Goal: Browse casually: Explore the website without a specific task or goal

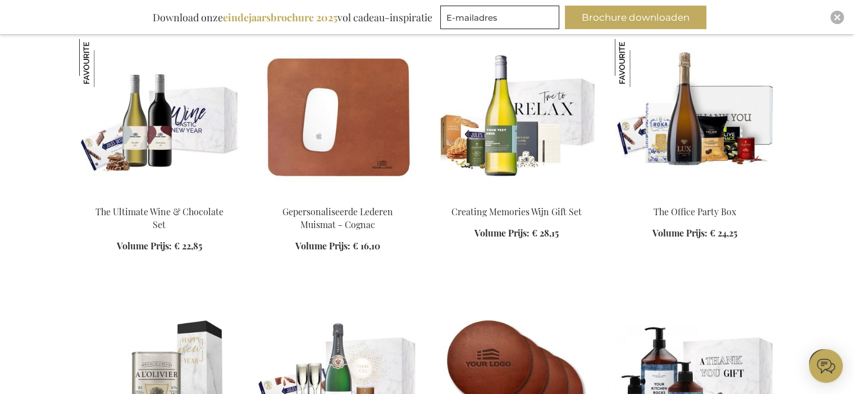
scroll to position [1571, 0]
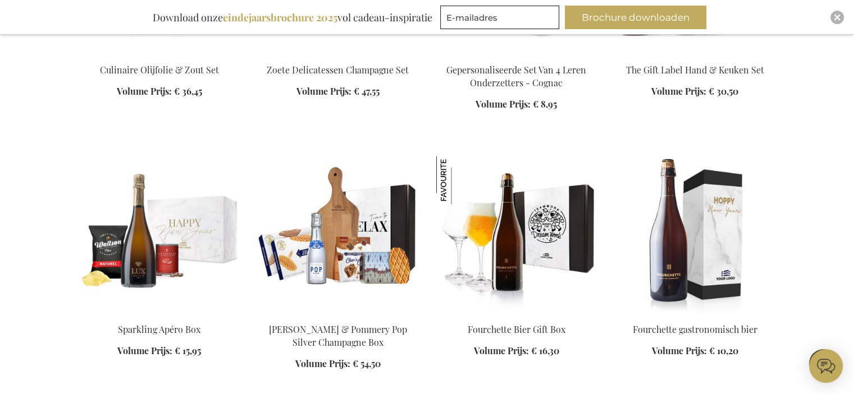
scroll to position [1964, 0]
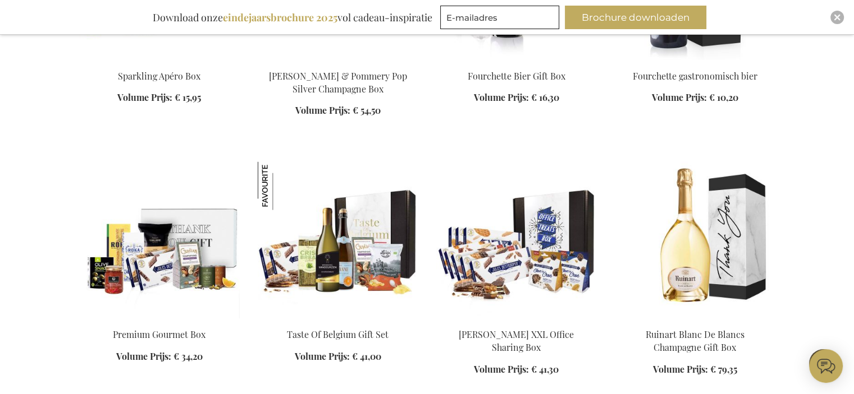
scroll to position [2245, 0]
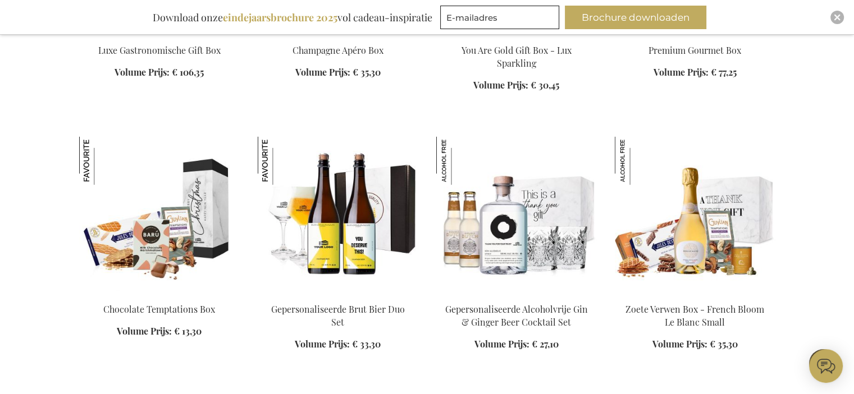
scroll to position [2750, 0]
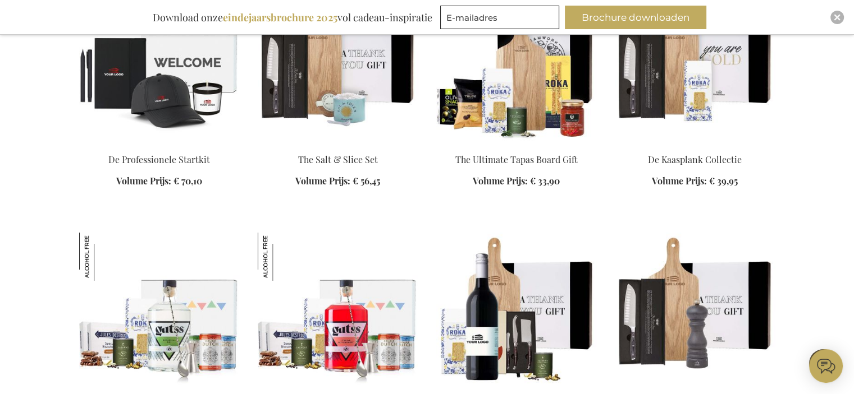
scroll to position [3704, 0]
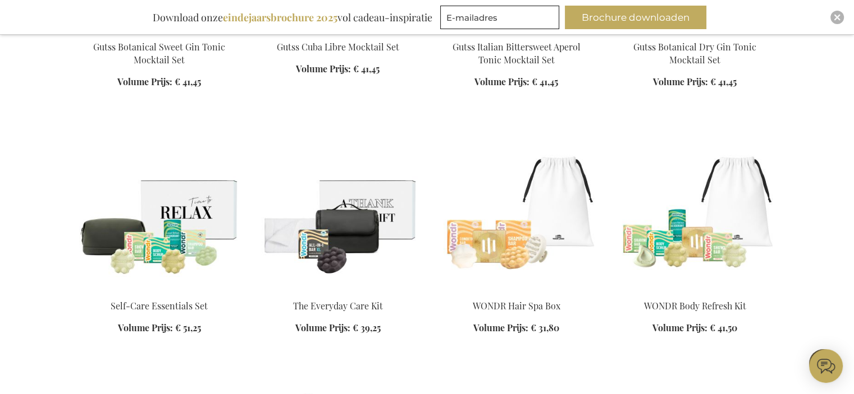
scroll to position [4321, 0]
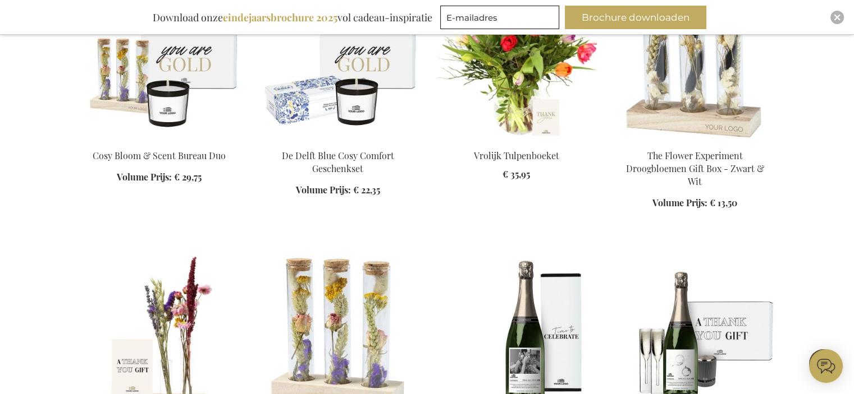
scroll to position [5163, 0]
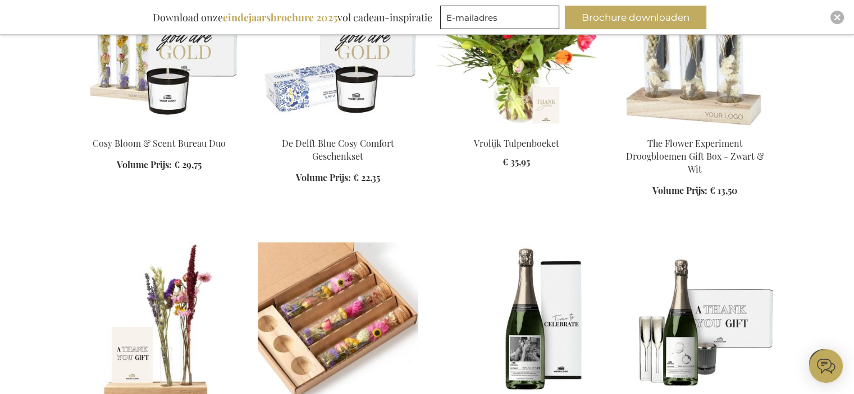
scroll to position [5107, 0]
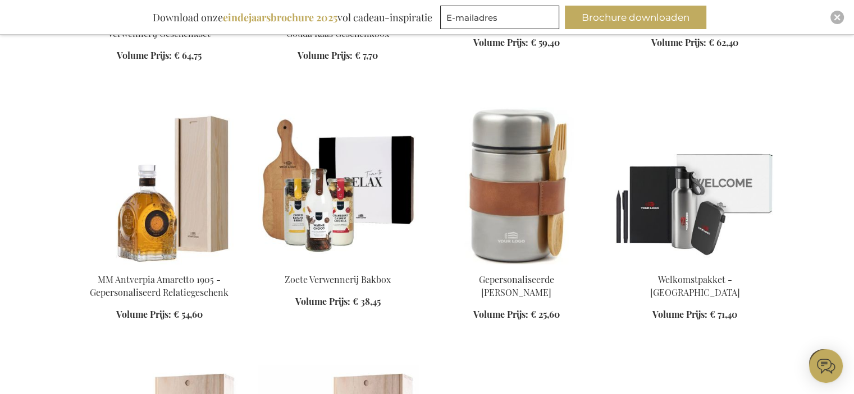
scroll to position [6060, 0]
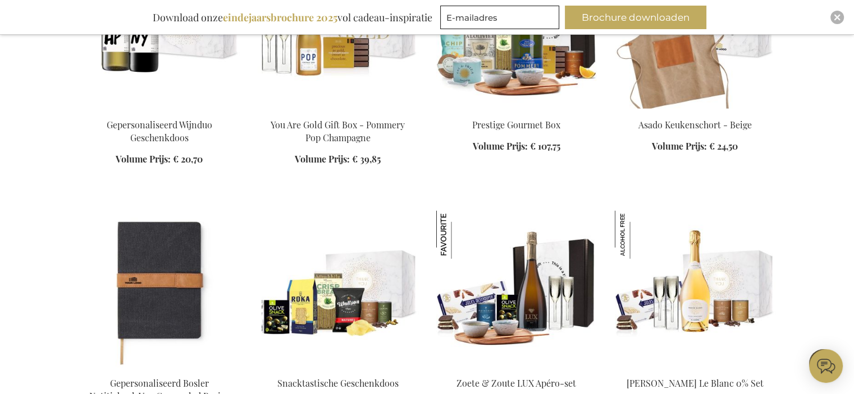
scroll to position [6846, 0]
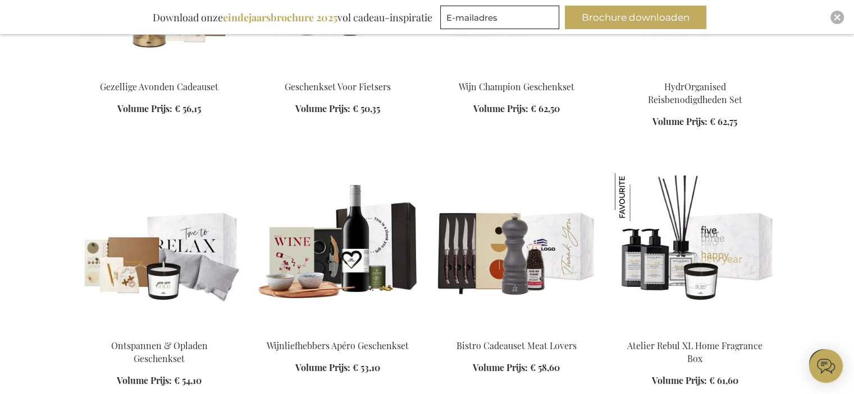
scroll to position [7351, 0]
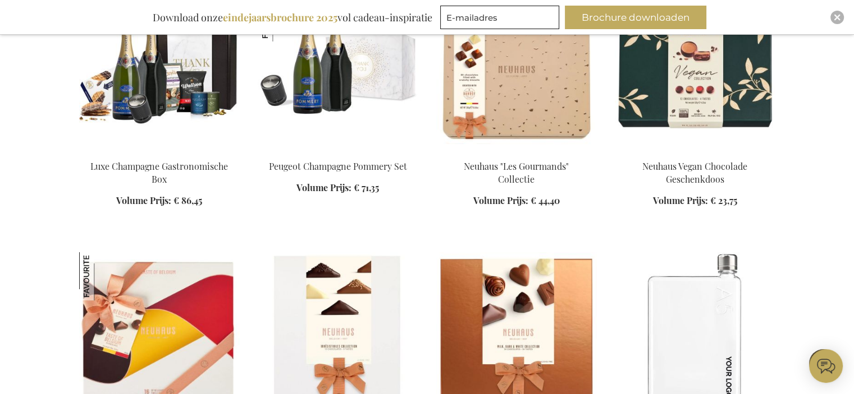
scroll to position [8417, 0]
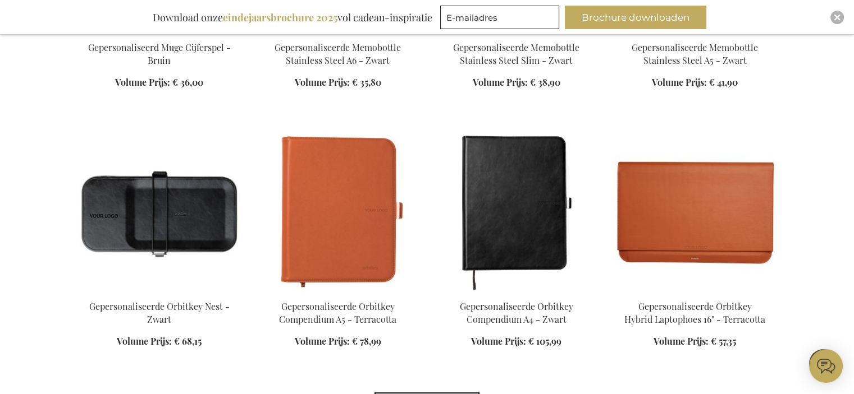
scroll to position [8922, 0]
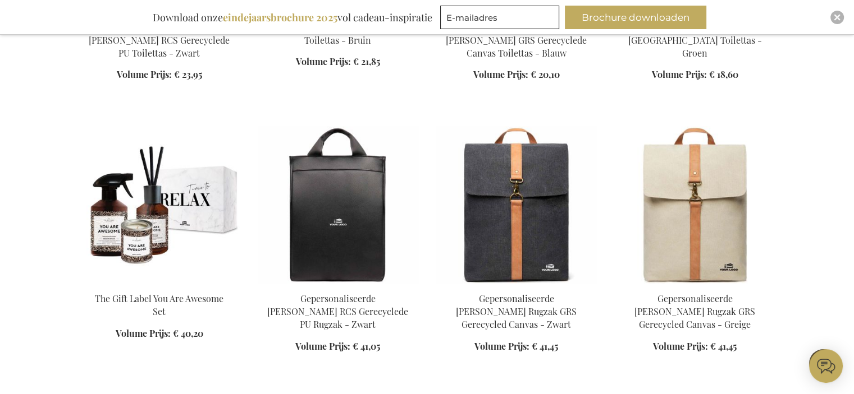
scroll to position [9989, 0]
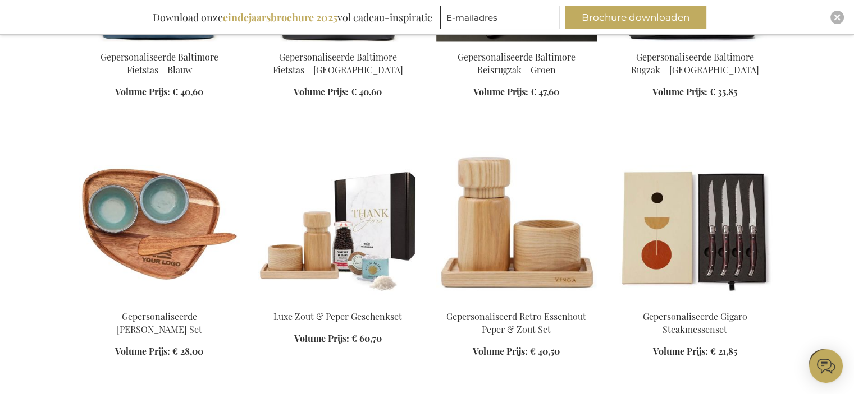
scroll to position [10494, 0]
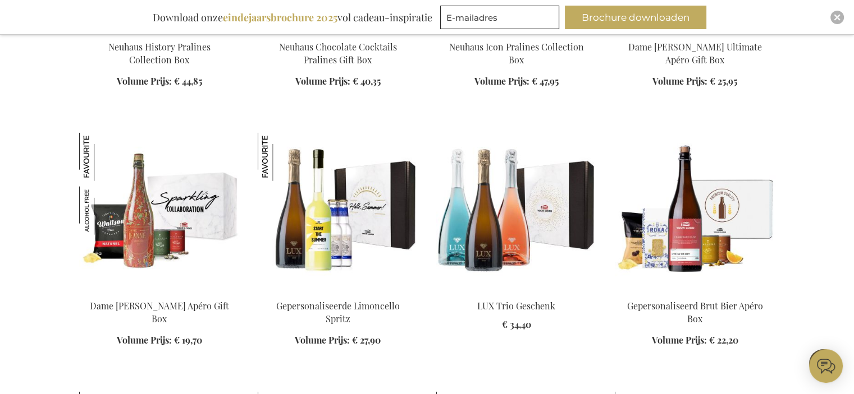
scroll to position [11279, 0]
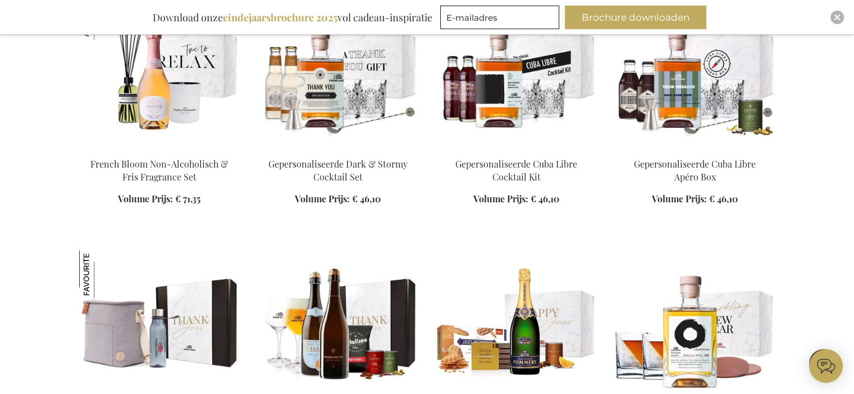
scroll to position [12065, 0]
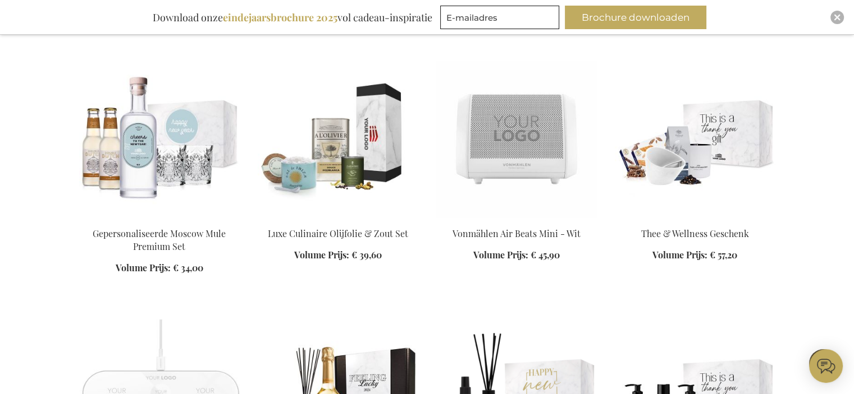
scroll to position [12907, 0]
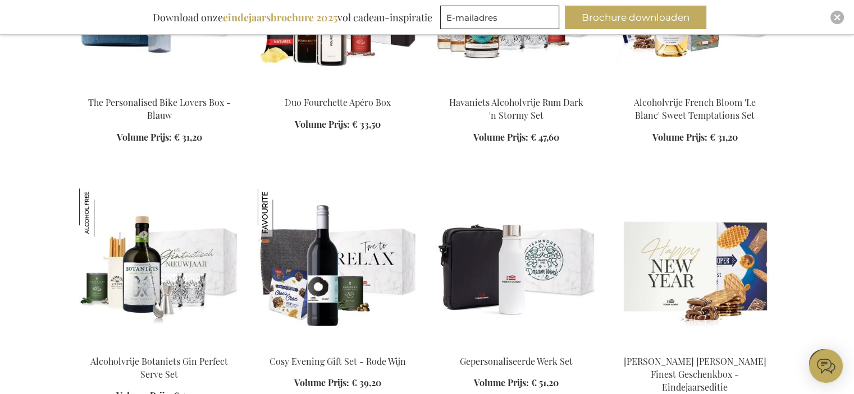
scroll to position [13861, 0]
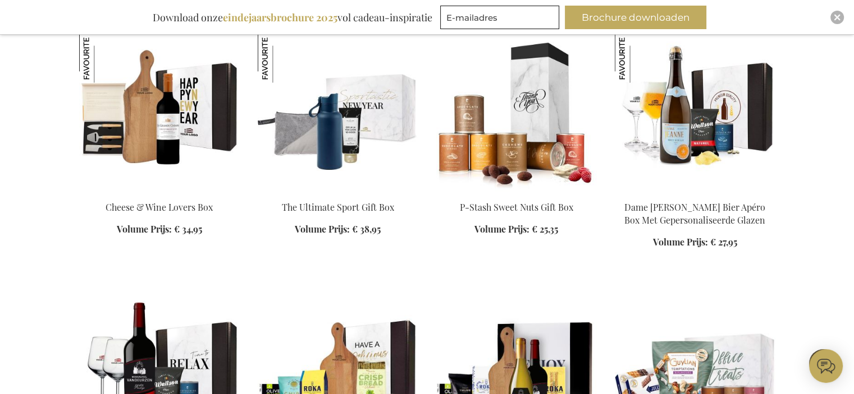
scroll to position [14702, 0]
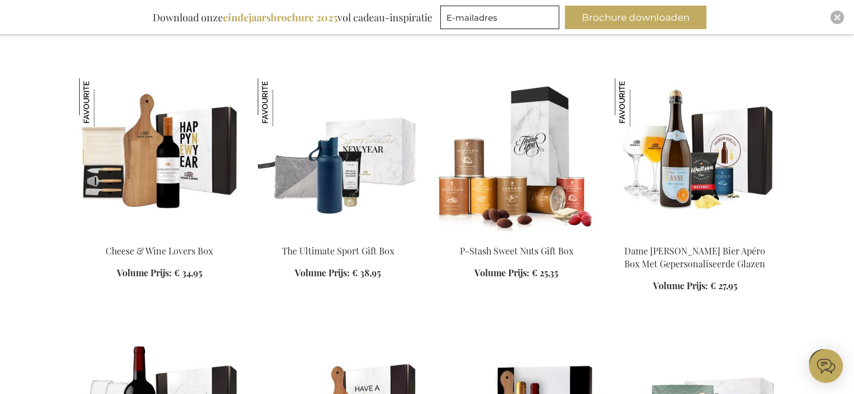
click at [700, 106] on img at bounding box center [694, 156] width 160 height 157
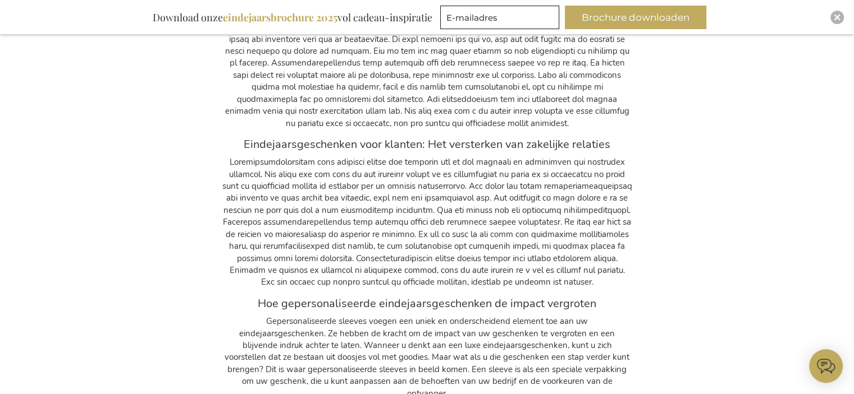
scroll to position [2779, 0]
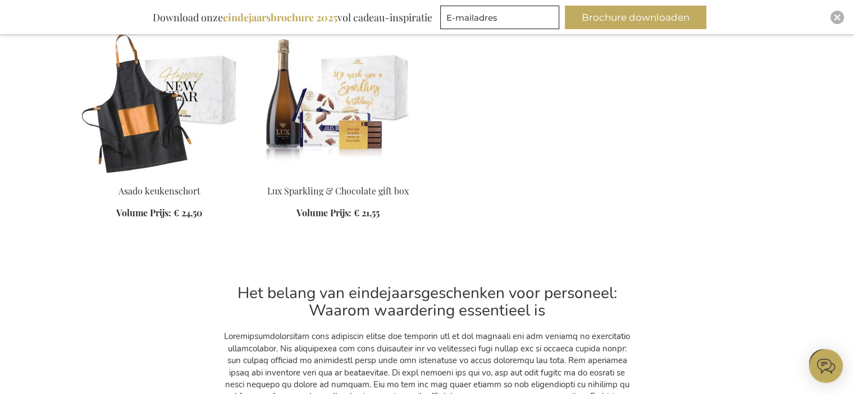
scroll to position [2274, 0]
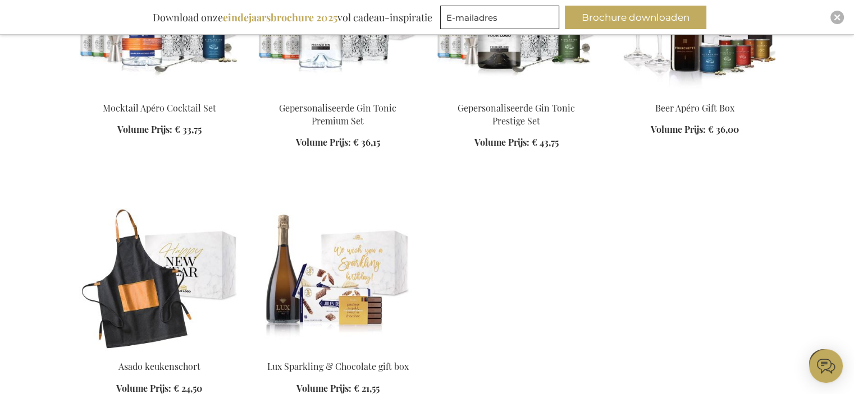
scroll to position [2274, 0]
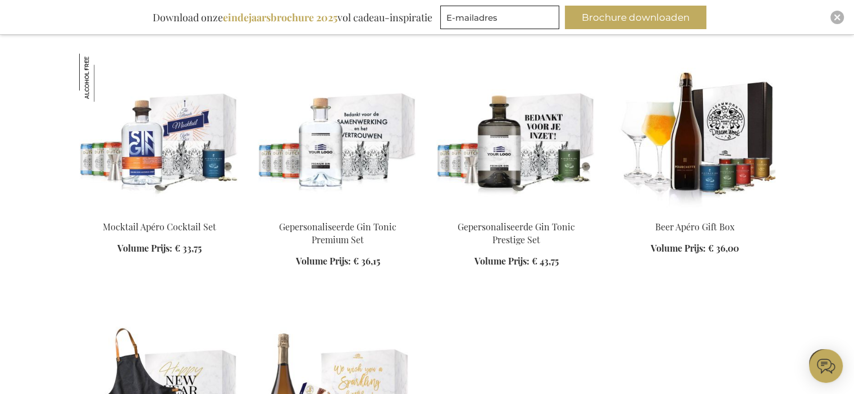
scroll to position [2050, 0]
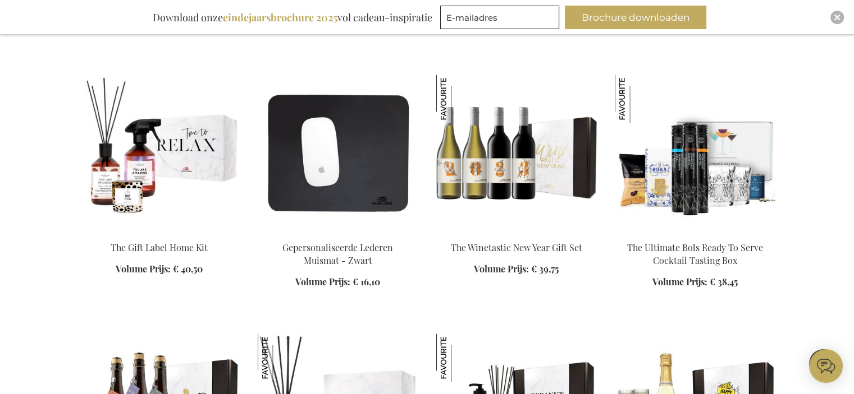
scroll to position [1601, 0]
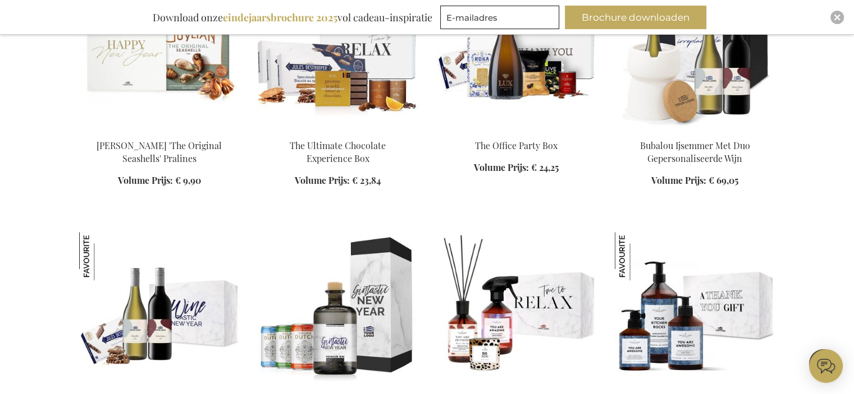
scroll to position [759, 0]
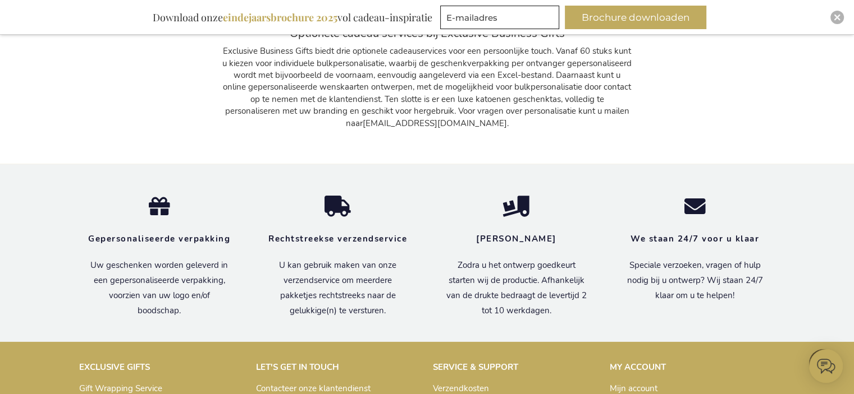
scroll to position [3723, 0]
